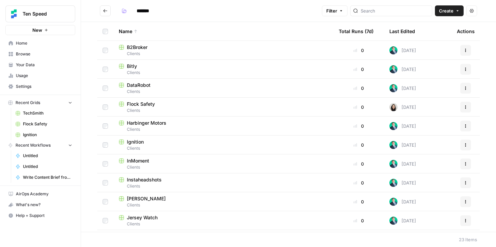
click at [30, 43] on span "Home" at bounding box center [44, 43] width 56 height 6
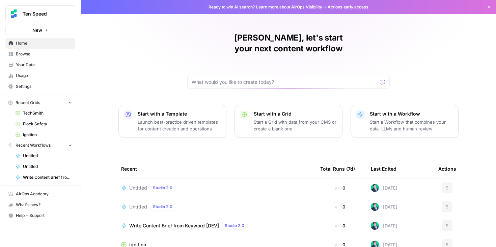
click at [22, 67] on span "Your Data" at bounding box center [44, 65] width 56 height 6
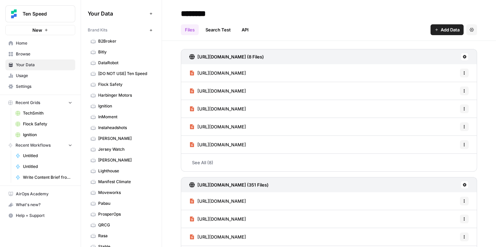
click at [115, 59] on link "DataRobot" at bounding box center [121, 62] width 67 height 11
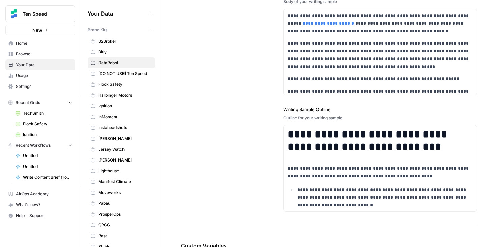
scroll to position [940, 0]
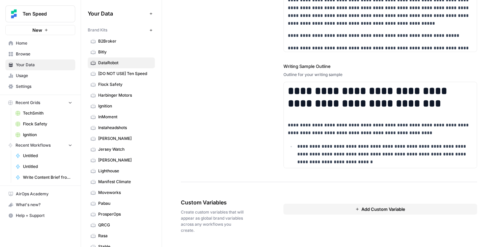
click at [120, 167] on link "Lighthouse" at bounding box center [121, 170] width 67 height 11
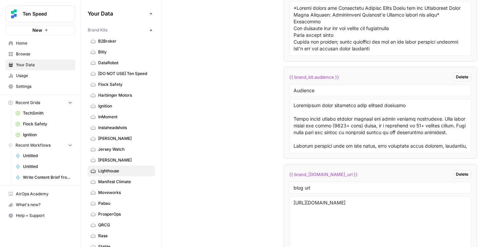
scroll to position [1238, 0]
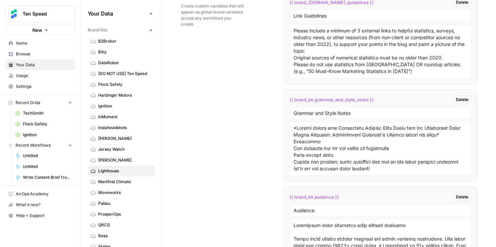
click at [22, 43] on span "Home" at bounding box center [44, 43] width 56 height 6
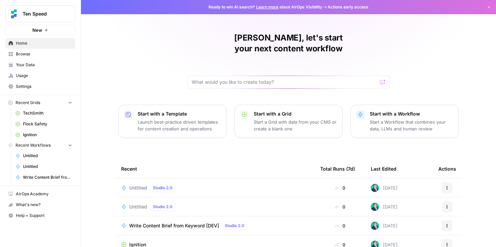
click at [50, 51] on span "Browse" at bounding box center [44, 54] width 56 height 6
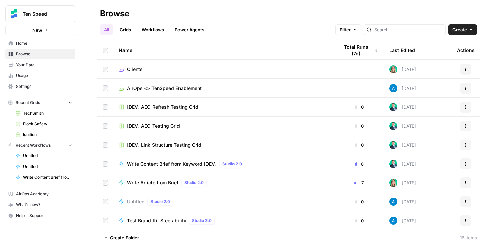
click at [144, 65] on td "Clients" at bounding box center [223, 69] width 220 height 19
click at [134, 70] on span "Clients" at bounding box center [135, 69] width 16 height 7
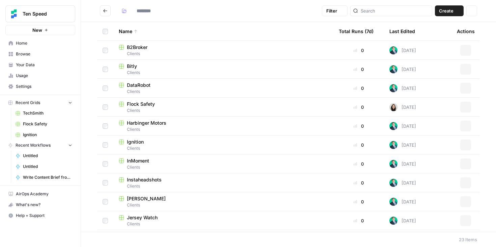
type input "*******"
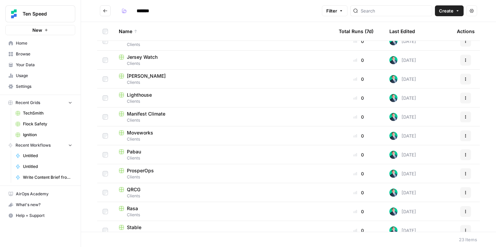
scroll to position [169, 0]
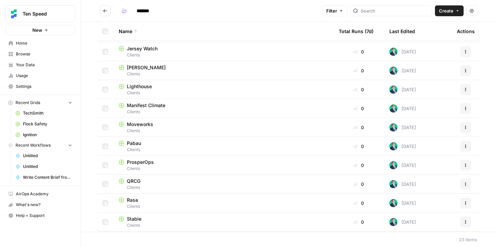
click at [134, 142] on span "Pabau" at bounding box center [134, 143] width 14 height 7
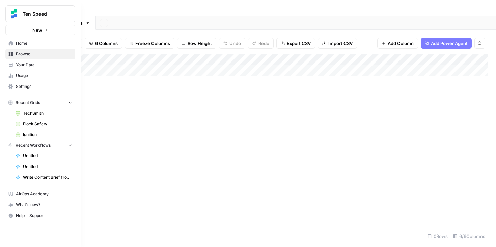
click at [18, 41] on span "Home" at bounding box center [44, 43] width 56 height 6
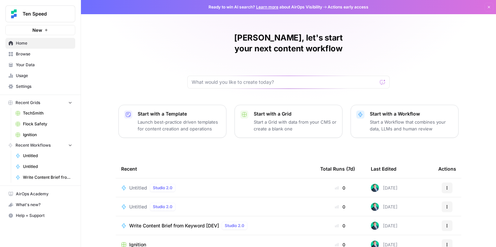
click at [26, 53] on span "Browse" at bounding box center [44, 54] width 56 height 6
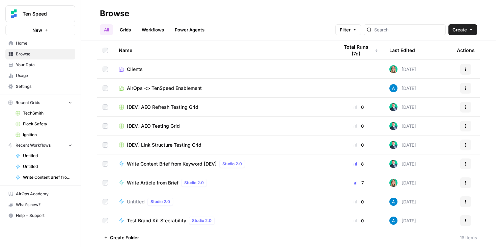
click at [152, 71] on link "Clients" at bounding box center [223, 69] width 209 height 7
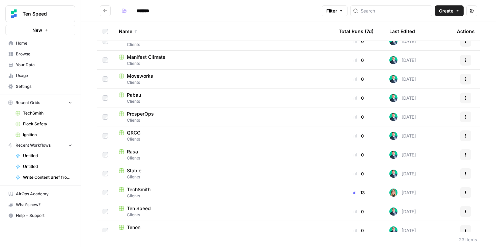
scroll to position [217, 0]
click at [136, 94] on span "Pabau" at bounding box center [134, 94] width 14 height 7
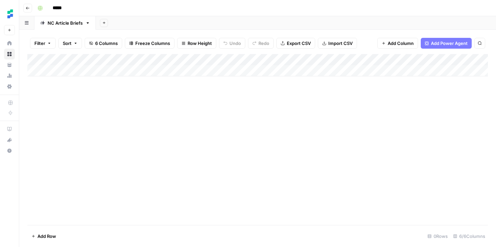
click at [81, 69] on div "Add Column" at bounding box center [257, 65] width 461 height 22
type textarea "**********"
click at [162, 73] on div "Add Column" at bounding box center [257, 71] width 461 height 34
click at [168, 70] on div "Add Column" at bounding box center [257, 71] width 461 height 34
type textarea "**********"
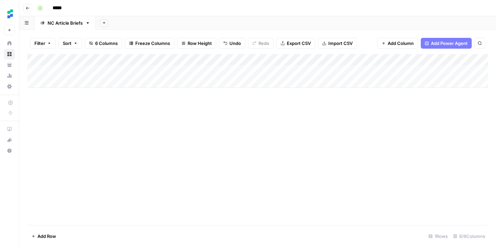
click at [241, 73] on div "Add Column" at bounding box center [257, 71] width 461 height 34
click at [232, 69] on div "Add Column" at bounding box center [257, 71] width 461 height 34
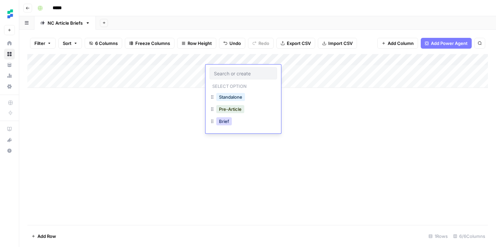
click at [226, 125] on button "Brief" at bounding box center [224, 121] width 16 height 8
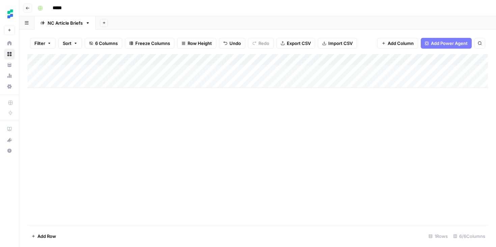
click at [279, 119] on div "Add Column" at bounding box center [257, 139] width 461 height 171
click at [316, 71] on div "Add Column" at bounding box center [257, 71] width 461 height 34
click at [485, 217] on icon "close" at bounding box center [486, 217] width 3 height 3
click at [295, 158] on div "Add Column" at bounding box center [257, 139] width 461 height 171
click at [234, 71] on div "Add Column" at bounding box center [257, 71] width 461 height 34
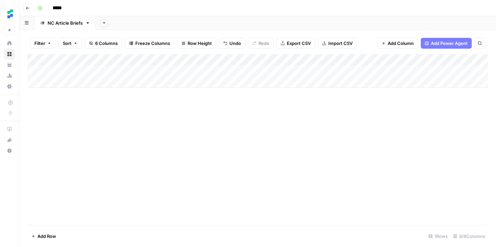
click at [254, 72] on div "Add Column" at bounding box center [257, 71] width 461 height 34
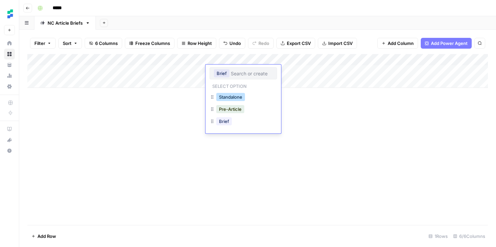
click at [243, 93] on button "Standalone" at bounding box center [230, 97] width 29 height 8
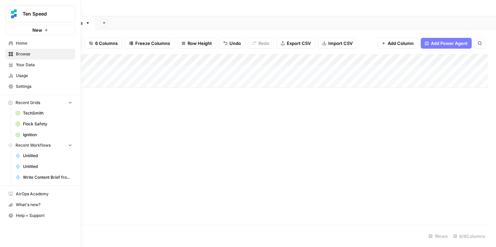
click at [28, 42] on span "Home" at bounding box center [44, 43] width 56 height 6
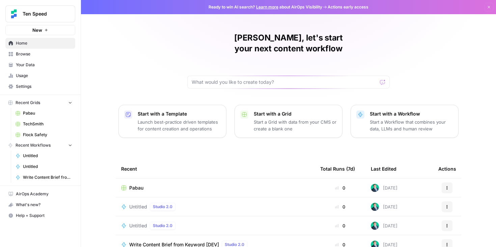
click at [43, 57] on span "Browse" at bounding box center [44, 54] width 56 height 6
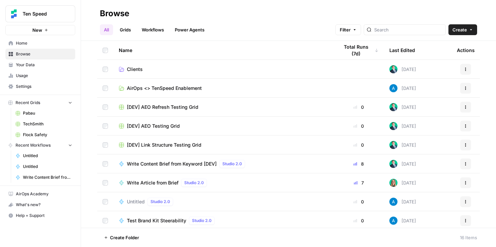
click at [183, 69] on link "Clients" at bounding box center [223, 69] width 209 height 7
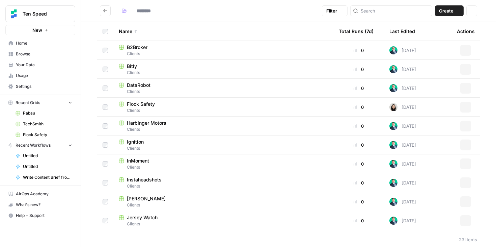
type input "*******"
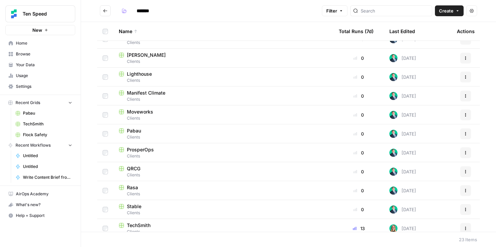
scroll to position [182, 0]
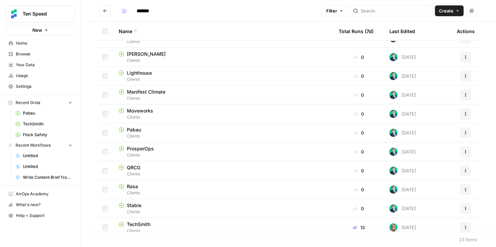
click at [149, 128] on div "Pabau" at bounding box center [223, 129] width 209 height 7
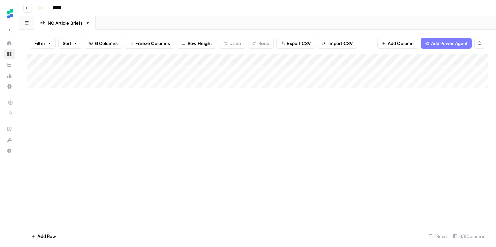
click at [257, 70] on div "Add Column" at bounding box center [257, 71] width 461 height 34
click at [253, 72] on div "Add Column" at bounding box center [257, 71] width 461 height 34
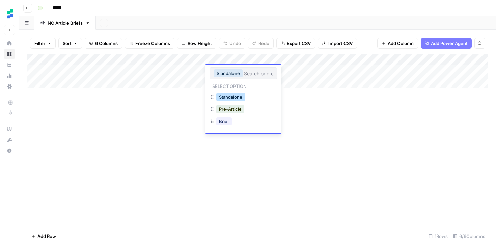
click at [239, 95] on button "Standalone" at bounding box center [230, 97] width 29 height 8
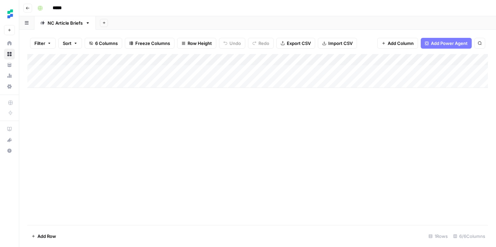
click at [297, 69] on div "Add Column" at bounding box center [257, 71] width 461 height 34
click at [316, 70] on div "Add Column" at bounding box center [257, 71] width 461 height 34
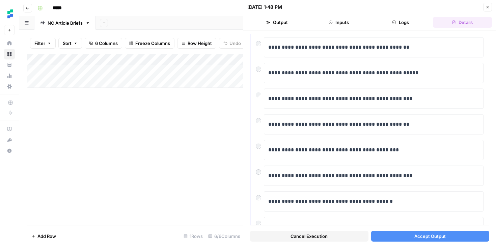
scroll to position [48, 0]
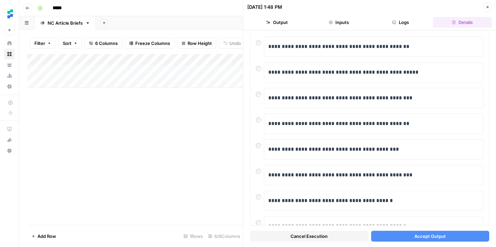
click at [412, 237] on button "Accept Output" at bounding box center [430, 235] width 118 height 11
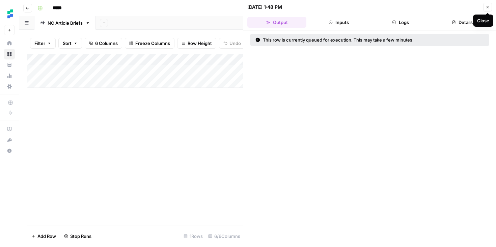
click at [489, 8] on icon "button" at bounding box center [488, 7] width 4 height 4
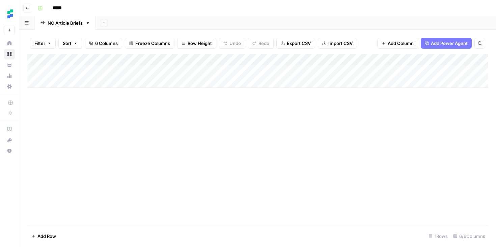
click at [301, 108] on div "Add Column" at bounding box center [257, 139] width 461 height 171
click at [460, 70] on div "Add Column" at bounding box center [257, 71] width 461 height 34
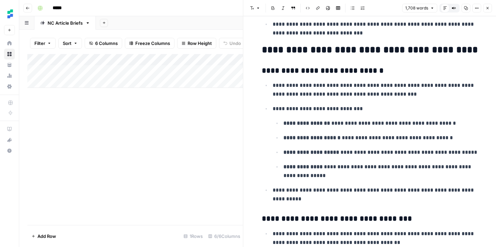
scroll to position [1111, 0]
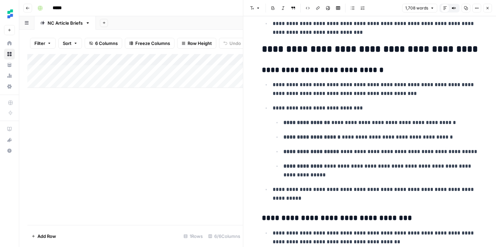
click at [139, 142] on div "Add Column" at bounding box center [135, 139] width 216 height 171
click at [489, 10] on button "Close" at bounding box center [487, 8] width 9 height 9
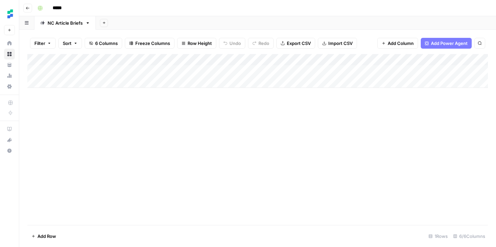
click at [152, 150] on div "Add Column" at bounding box center [257, 139] width 461 height 171
click at [383, 72] on div "Add Column" at bounding box center [257, 71] width 461 height 34
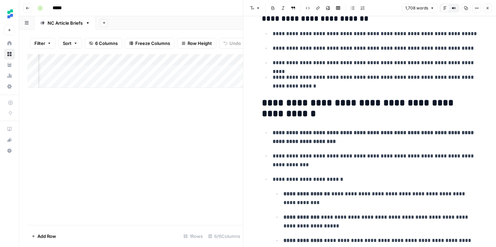
scroll to position [1432, 0]
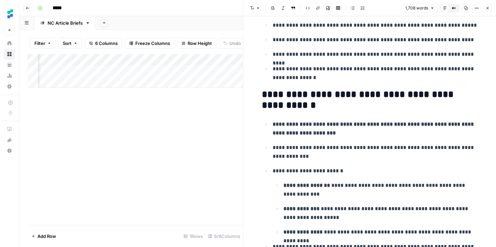
click at [222, 154] on div "Add Column" at bounding box center [135, 139] width 216 height 171
click at [490, 9] on button "Close" at bounding box center [487, 8] width 9 height 9
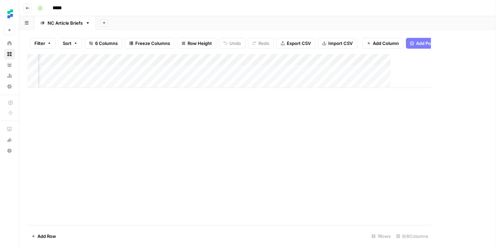
scroll to position [0, 68]
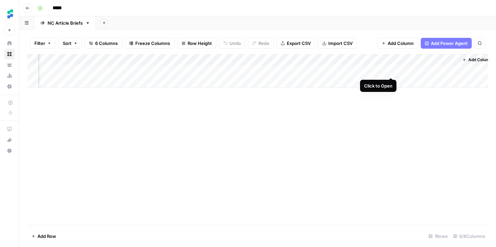
click at [390, 72] on div "Add Column" at bounding box center [257, 71] width 461 height 34
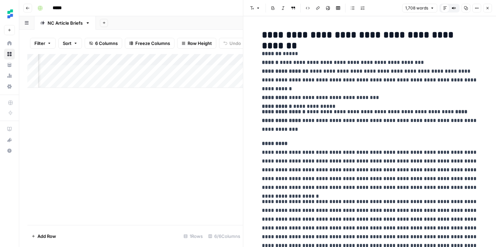
click at [487, 11] on button "Close" at bounding box center [487, 8] width 9 height 9
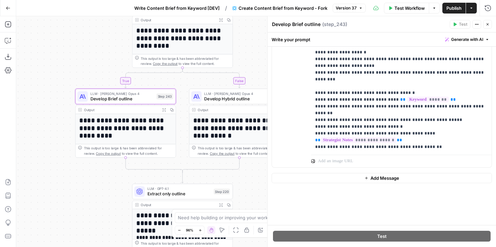
scroll to position [89, 0]
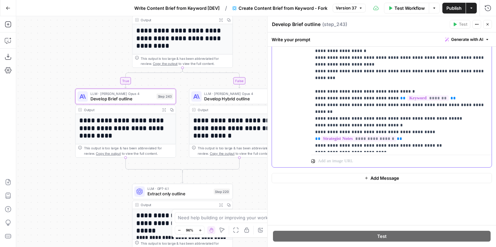
click at [379, 123] on p "**********" at bounding box center [401, 64] width 172 height 547
click at [427, 115] on p "**********" at bounding box center [401, 64] width 172 height 547
click at [427, 117] on p "**********" at bounding box center [401, 64] width 172 height 547
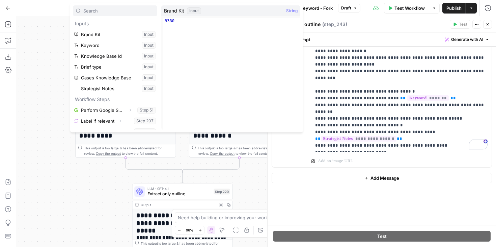
click at [292, 12] on span "String" at bounding box center [291, 10] width 11 height 7
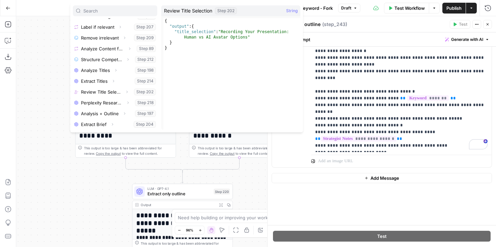
scroll to position [0, 0]
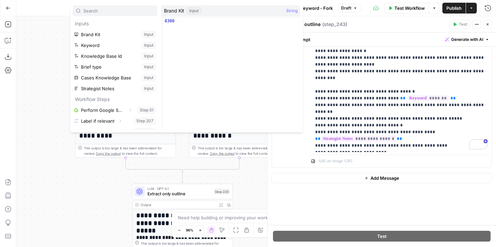
click at [127, 18] on div "Inputs Brand Kit Input Keyword Input Knowledge Base Id Input Brief type Input C…" at bounding box center [115, 67] width 84 height 124
click at [127, 19] on p "Inputs" at bounding box center [115, 23] width 84 height 11
click at [96, 12] on input "text" at bounding box center [118, 10] width 71 height 7
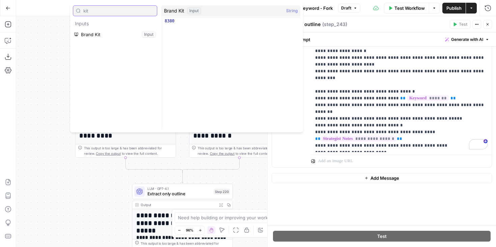
type input "kit"
click at [76, 33] on button "Select variable Brand Kit" at bounding box center [115, 34] width 84 height 11
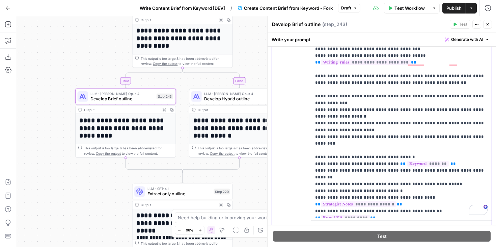
scroll to position [756, 0]
click at [370, 214] on span "*********" at bounding box center [345, 217] width 49 height 6
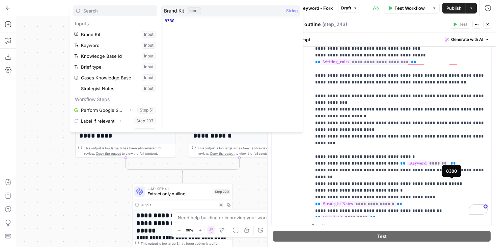
click at [370, 214] on span "*********" at bounding box center [345, 217] width 49 height 6
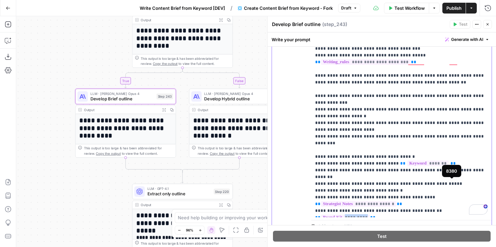
drag, startPoint x: 475, startPoint y: 184, endPoint x: 430, endPoint y: 185, distance: 45.2
click at [430, 185] on p "**********" at bounding box center [401, 129] width 172 height 547
click at [405, 214] on span "**********" at bounding box center [391, 217] width 140 height 6
click at [376, 201] on p "**********" at bounding box center [401, 132] width 172 height 553
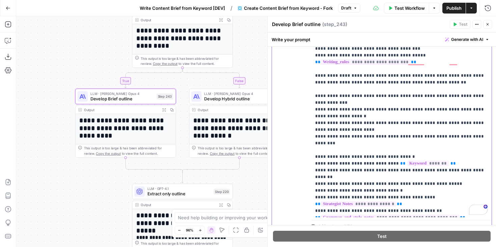
click at [377, 198] on p "**********" at bounding box center [401, 132] width 172 height 553
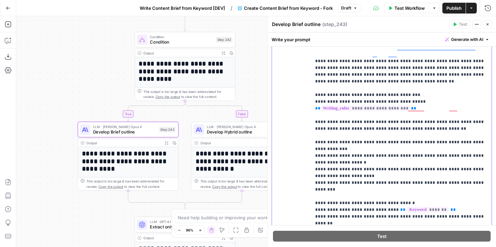
scroll to position [118, 0]
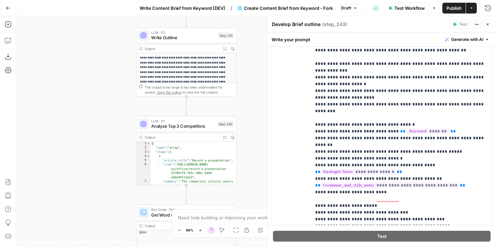
click at [450, 12] on button "Publish" at bounding box center [453, 8] width 23 height 11
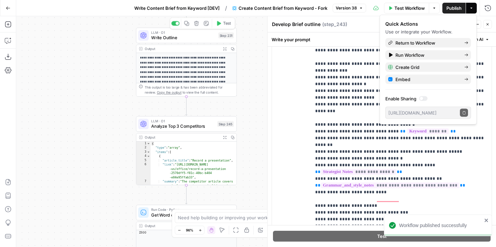
click at [194, 37] on span "Write Outline" at bounding box center [183, 37] width 64 height 6
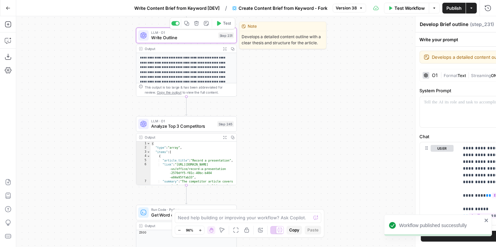
type textarea "Write Outline"
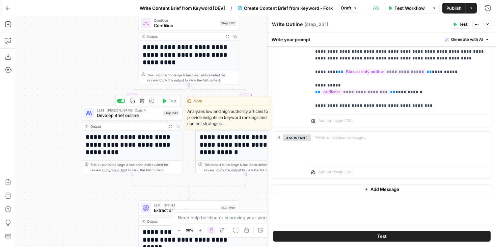
click at [147, 116] on span "Develop Brief outline" at bounding box center [128, 115] width 63 height 6
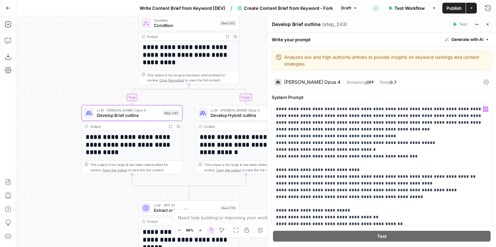
scroll to position [135, 0]
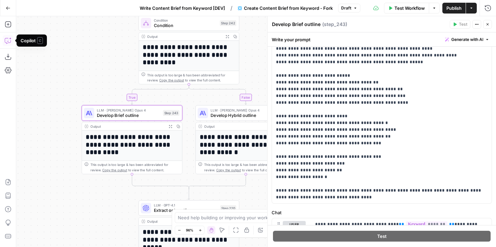
click at [7, 40] on icon "button" at bounding box center [8, 40] width 7 height 7
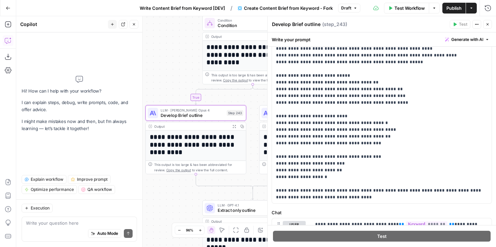
click at [74, 226] on div "Auto Mode Send" at bounding box center [79, 233] width 107 height 15
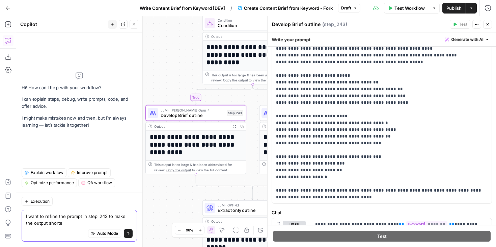
type textarea "I want to refine the prompt in step_243 to make the output shorter"
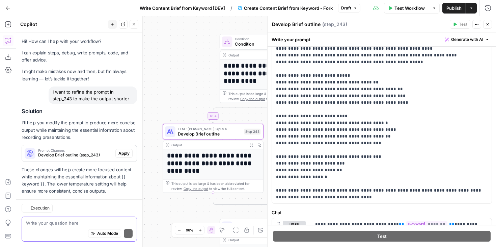
scroll to position [11, 0]
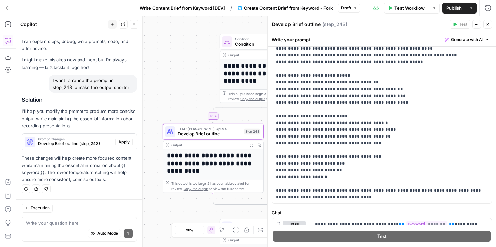
click at [78, 146] on div "Prompt Changes Develop Brief outline (step_243)" at bounding box center [68, 142] width 93 height 16
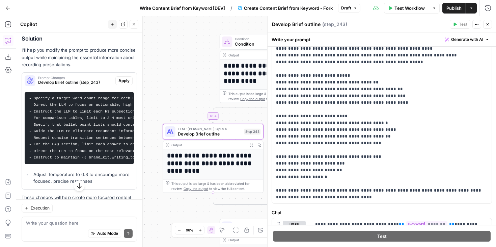
scroll to position [0, 0]
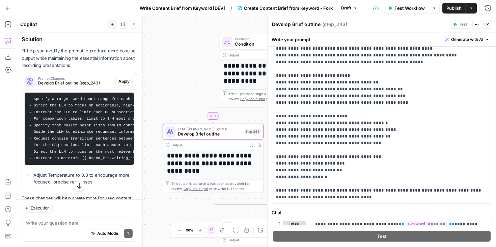
click at [83, 74] on div "Prompt Changes Develop Brief outline (step_243)" at bounding box center [68, 81] width 93 height 16
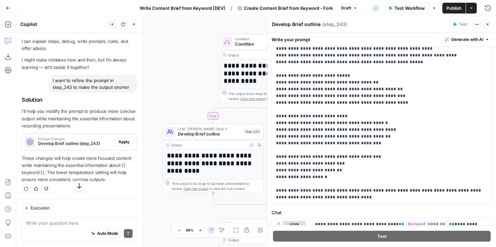
scroll to position [11, 0]
click at [72, 142] on span "Develop Brief outline (step_243)" at bounding box center [75, 143] width 75 height 6
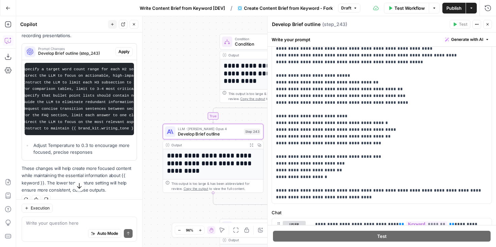
scroll to position [0, 0]
click at [126, 49] on span "Apply" at bounding box center [123, 52] width 11 height 6
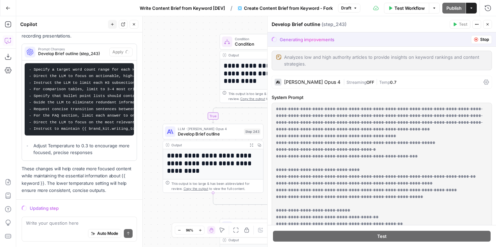
scroll to position [112, 0]
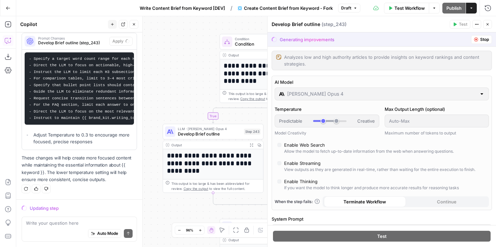
click at [481, 43] on button "Stop" at bounding box center [481, 39] width 21 height 9
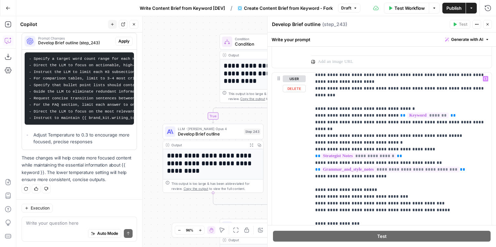
scroll to position [284, 0]
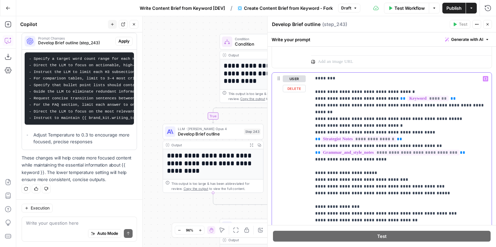
click at [407, 134] on p "**********" at bounding box center [401, 67] width 172 height 553
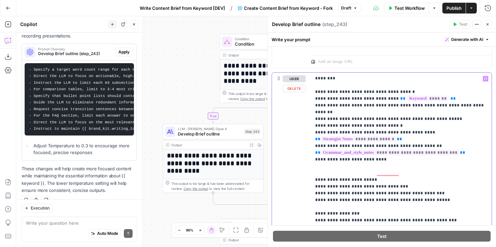
scroll to position [123, 0]
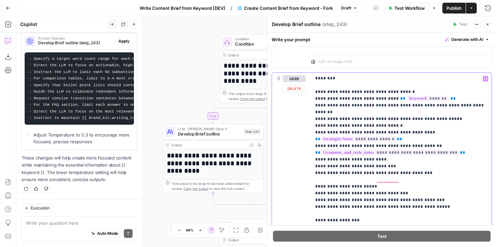
click at [421, 213] on p "**********" at bounding box center [401, 74] width 172 height 567
drag, startPoint x: 419, startPoint y: 146, endPoint x: 407, endPoint y: 146, distance: 12.1
click at [407, 146] on p "**********" at bounding box center [401, 74] width 172 height 567
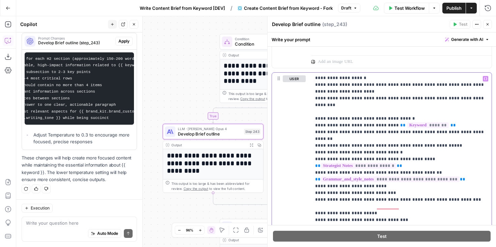
scroll to position [0, 0]
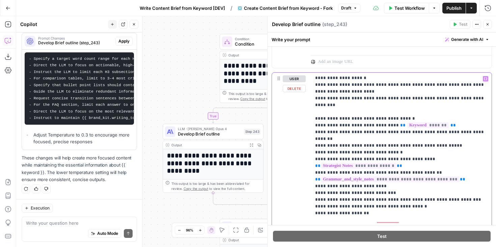
drag, startPoint x: 367, startPoint y: 187, endPoint x: 318, endPoint y: 187, distance: 48.6
click at [318, 187] on p "**********" at bounding box center [401, 108] width 172 height 580
drag, startPoint x: 362, startPoint y: 186, endPoint x: 345, endPoint y: 186, distance: 16.5
click at [345, 186] on p "**********" at bounding box center [401, 108] width 172 height 580
click at [453, 9] on span "Publish" at bounding box center [453, 8] width 15 height 7
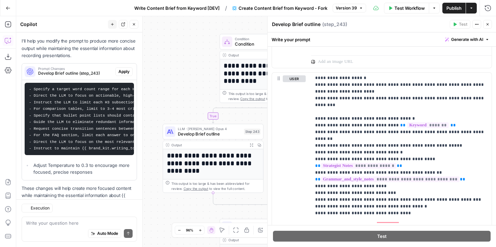
scroll to position [123, 0]
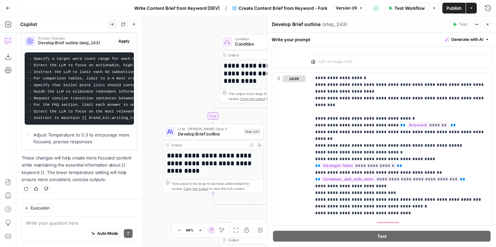
click at [9, 8] on icon "button" at bounding box center [8, 7] width 4 height 3
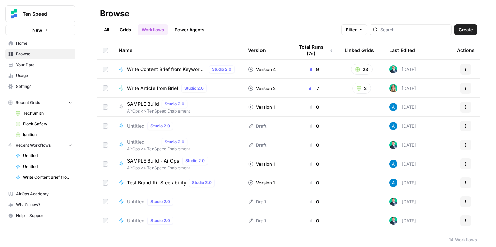
click at [26, 64] on span "Your Data" at bounding box center [44, 65] width 56 height 6
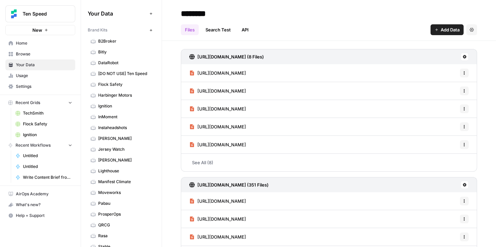
scroll to position [24, 0]
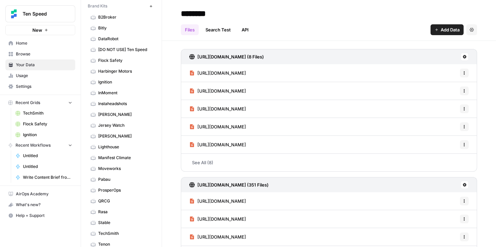
click at [123, 197] on link "QRCG" at bounding box center [121, 200] width 67 height 11
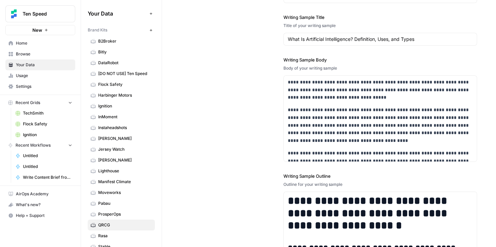
scroll to position [790, 0]
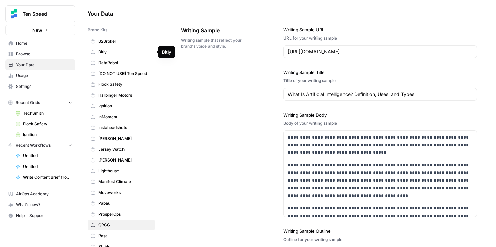
click at [112, 50] on span "Bitly" at bounding box center [125, 52] width 54 height 6
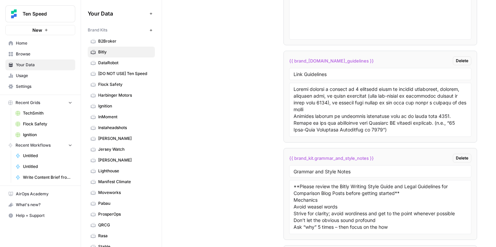
scroll to position [1485, 0]
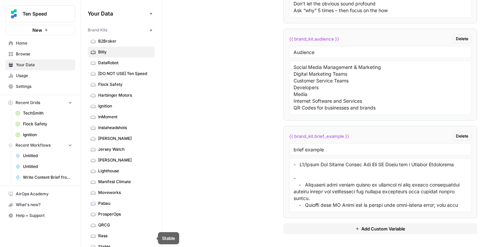
click at [109, 223] on span "QRCG" at bounding box center [125, 225] width 54 height 6
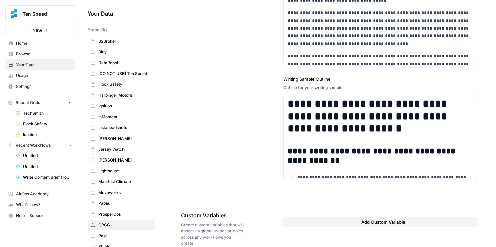
scroll to position [955, 0]
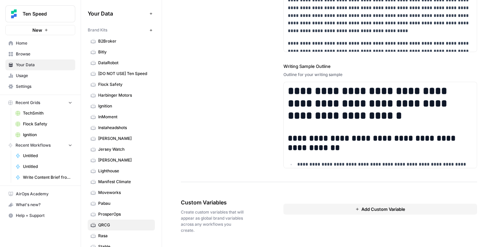
click at [116, 196] on link "Moveworks" at bounding box center [121, 192] width 67 height 11
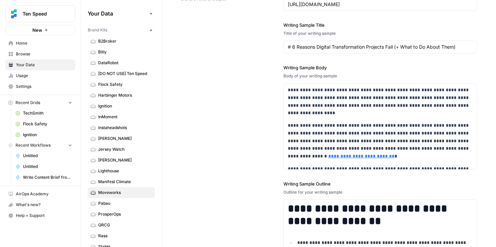
scroll to position [964, 0]
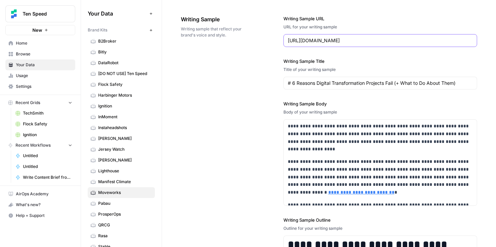
click at [379, 37] on input "[URL][DOMAIN_NAME]" at bounding box center [380, 40] width 185 height 7
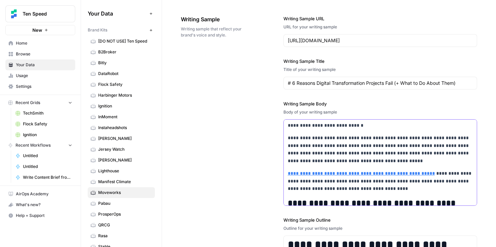
scroll to position [1846, 0]
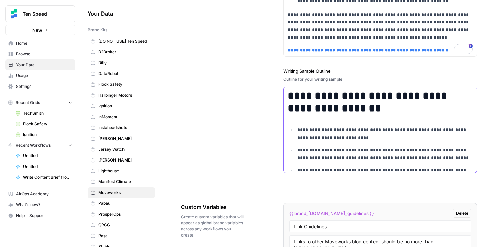
click at [342, 164] on ul "**********" at bounding box center [380, 194] width 185 height 136
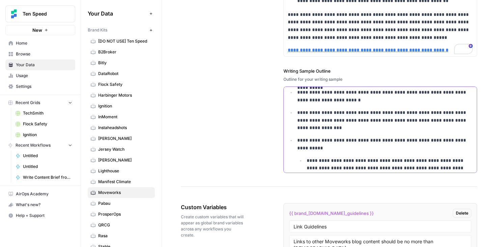
scroll to position [1481, 0]
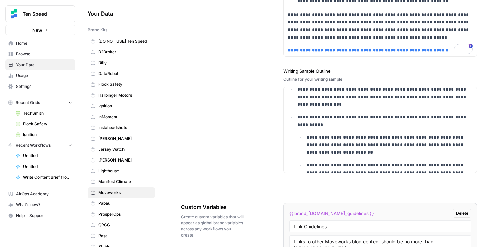
click at [245, 148] on div "**********" at bounding box center [329, 20] width 296 height 334
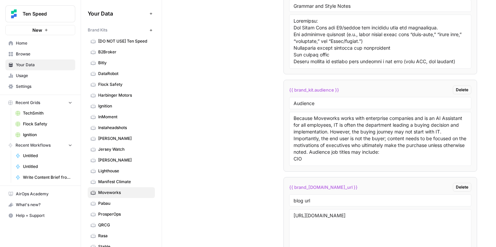
scroll to position [0, 0]
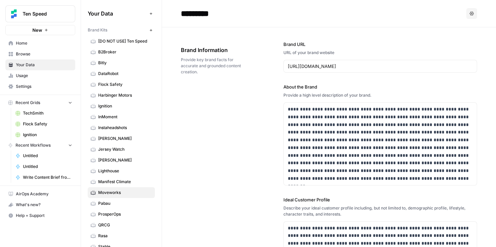
click at [137, 158] on span "[PERSON_NAME]" at bounding box center [125, 160] width 54 height 6
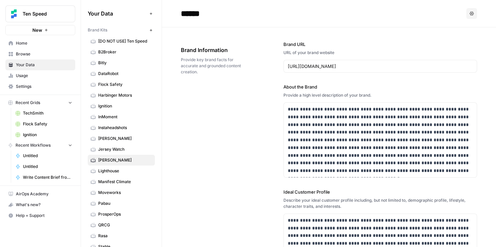
click at [119, 191] on span "Moveworks" at bounding box center [125, 192] width 54 height 6
